Goal: Find specific page/section: Find specific page/section

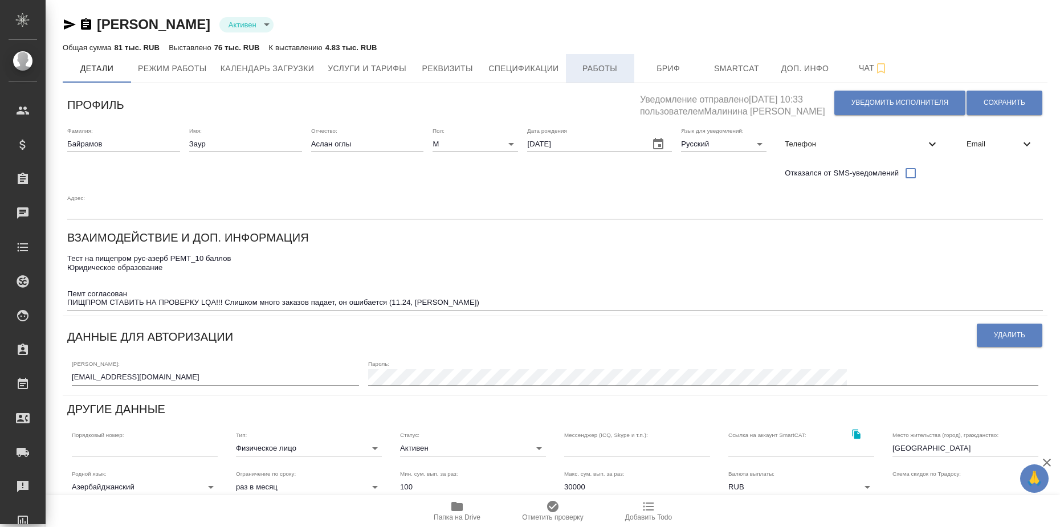
click at [606, 75] on span "Работы" at bounding box center [600, 69] width 55 height 14
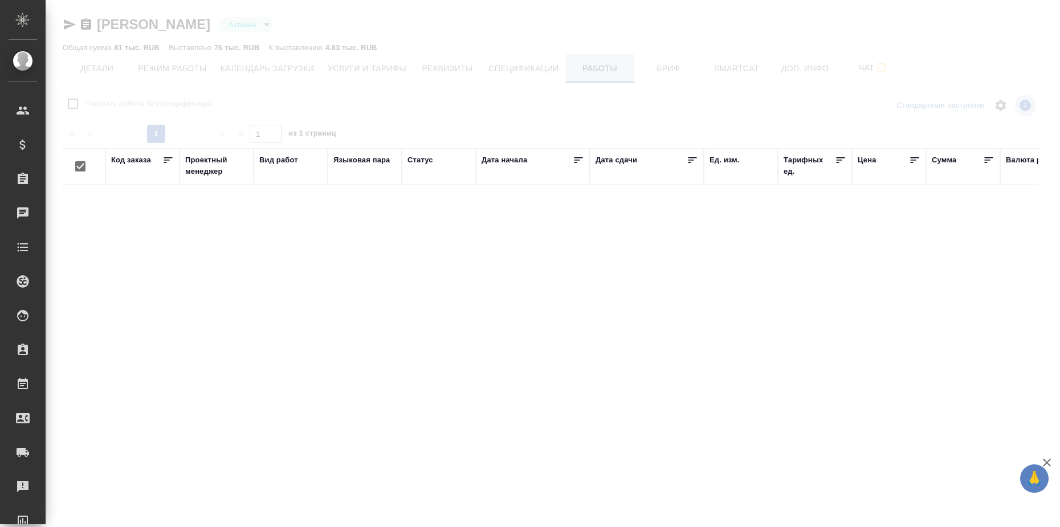
checkbox input "false"
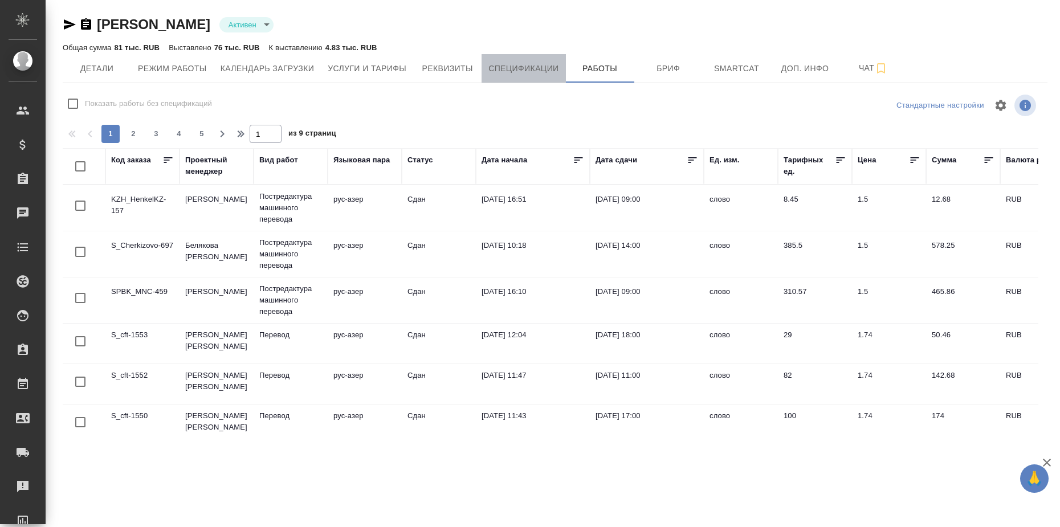
click at [531, 70] on span "Спецификации" at bounding box center [523, 69] width 70 height 14
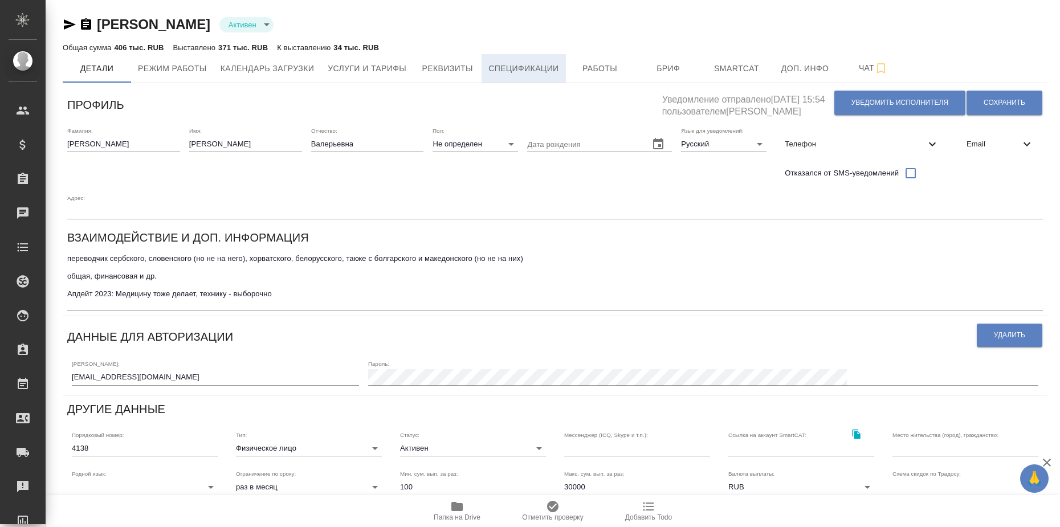
click at [539, 64] on span "Спецификации" at bounding box center [523, 69] width 70 height 14
